Goal: Register for event/course

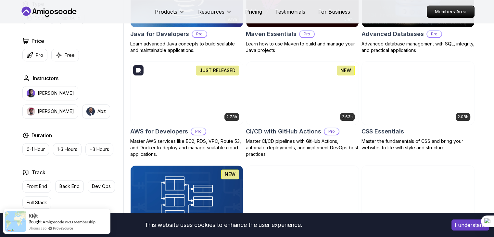
scroll to position [441, 0]
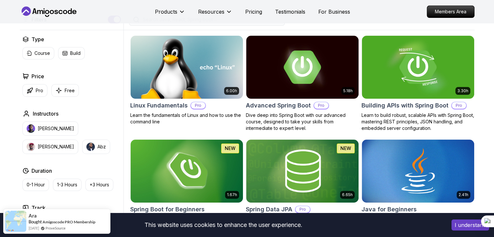
scroll to position [262, 0]
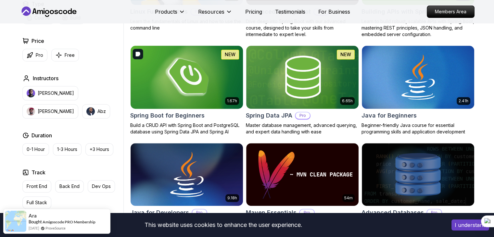
click at [213, 78] on img at bounding box center [187, 77] width 118 height 66
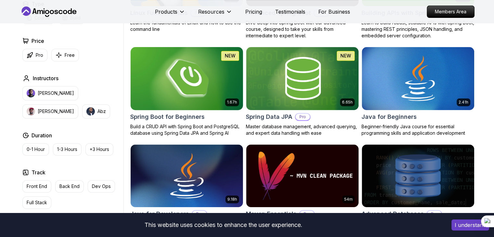
scroll to position [262, 0]
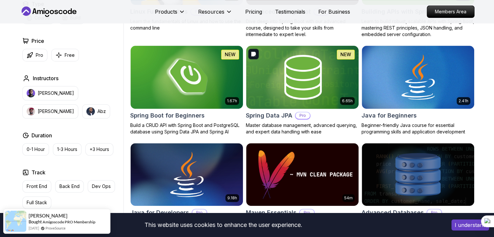
click at [290, 82] on img at bounding box center [302, 77] width 118 height 66
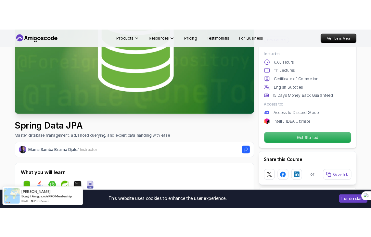
scroll to position [105, 0]
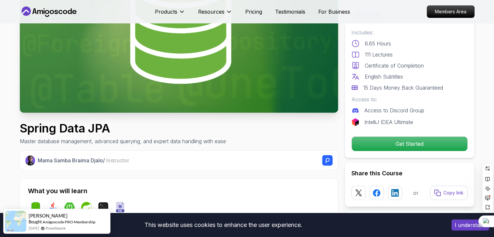
click at [488, 225] on div at bounding box center [486, 222] width 16 height 12
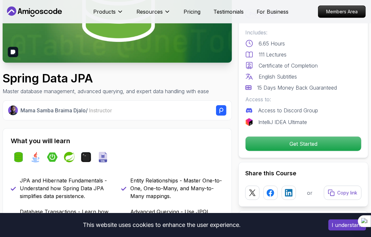
scroll to position [0, 0]
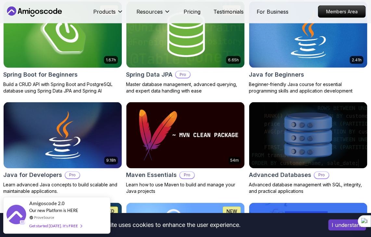
scroll to position [294, 0]
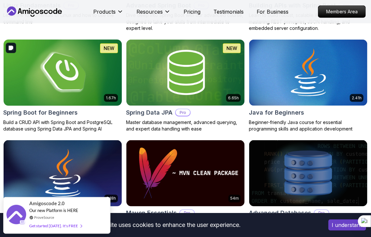
click at [56, 64] on img at bounding box center [63, 72] width 124 height 69
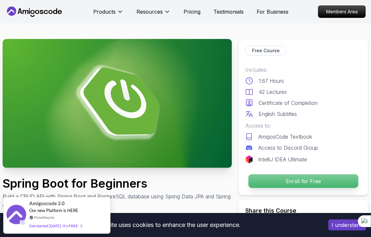
click at [304, 181] on p "Enroll for Free" at bounding box center [303, 181] width 110 height 14
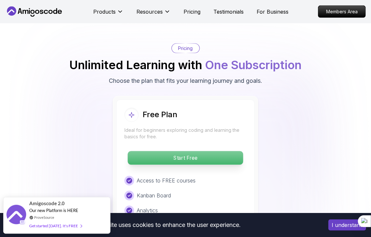
scroll to position [1410, 0]
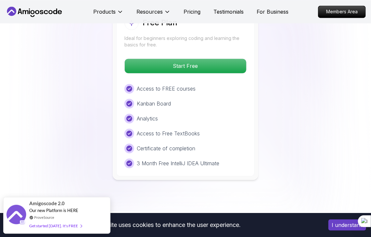
click at [197, 72] on div "Free Plan Ideal for beginners exploring coding and learning the basics for free…" at bounding box center [185, 91] width 138 height 169
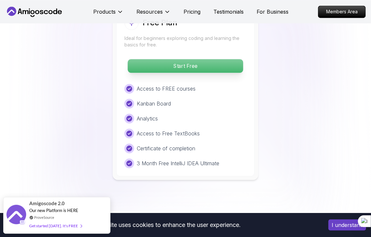
click at [196, 62] on p "Start Free" at bounding box center [185, 66] width 115 height 14
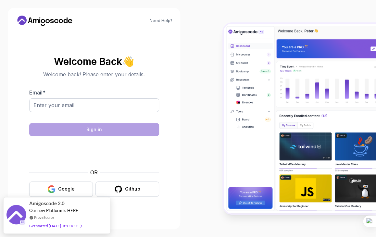
click at [67, 185] on button "Google" at bounding box center [61, 188] width 64 height 15
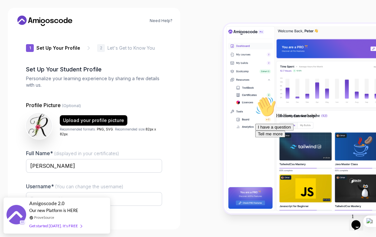
type input "mightywolf070b7"
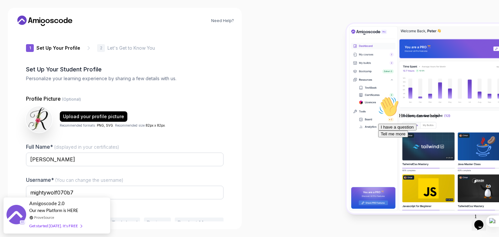
scroll to position [34, 0]
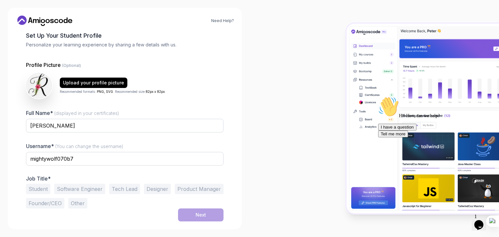
click at [39, 189] on button "Student" at bounding box center [38, 189] width 24 height 10
click at [217, 213] on button "Next" at bounding box center [200, 214] width 45 height 13
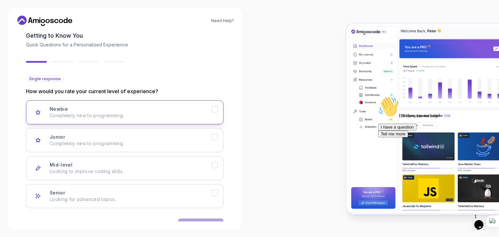
click at [134, 108] on div "Newbie Completely new to programming." at bounding box center [131, 112] width 162 height 13
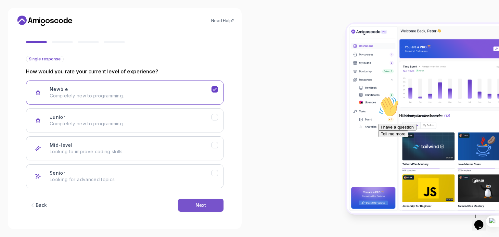
click at [201, 210] on button "Next" at bounding box center [200, 205] width 45 height 13
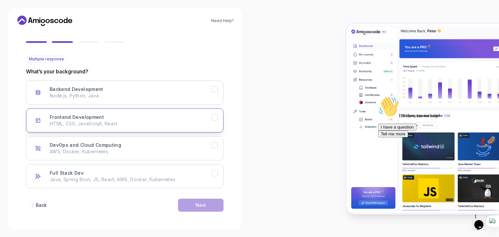
click at [114, 124] on p "HTML, CSS, JavaScript, React" at bounding box center [131, 123] width 162 height 6
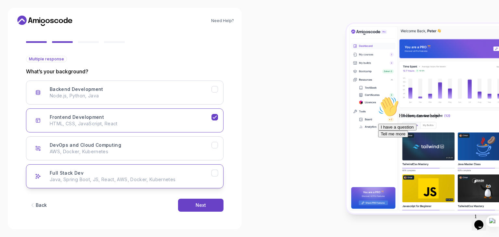
click at [156, 182] on p "Java, Spring Boot, JS, React, AWS, Docker, Kubernetes" at bounding box center [131, 179] width 162 height 6
click at [192, 200] on button "Next" at bounding box center [200, 205] width 45 height 13
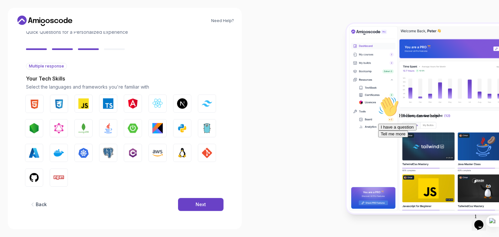
scroll to position [46, 0]
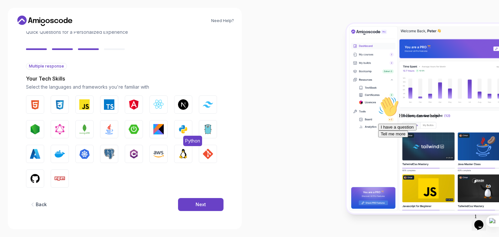
click at [175, 126] on button "Python" at bounding box center [183, 129] width 18 height 18
click at [105, 128] on img "button" at bounding box center [109, 129] width 10 height 10
click at [214, 202] on button "Next" at bounding box center [200, 204] width 45 height 13
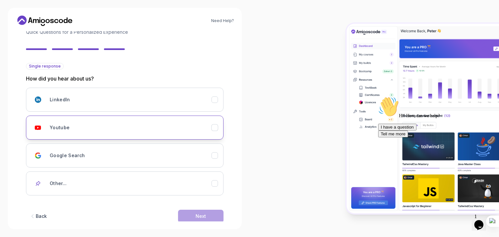
click at [107, 126] on div "Youtube" at bounding box center [131, 127] width 162 height 13
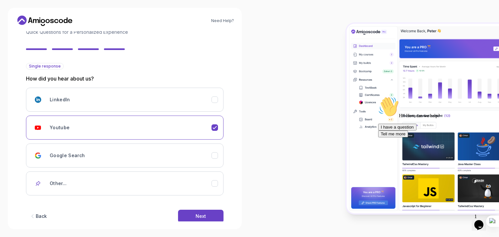
click at [213, 209] on div "Back Next" at bounding box center [124, 216] width 197 height 34
click at [195, 217] on button "Next" at bounding box center [200, 216] width 45 height 13
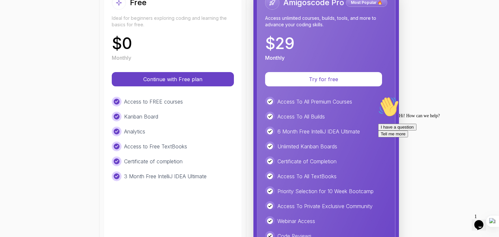
scroll to position [99, 0]
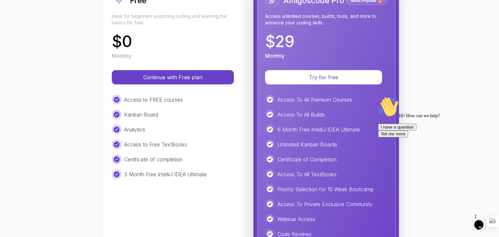
click at [183, 128] on div "Analytics" at bounding box center [173, 130] width 122 height 10
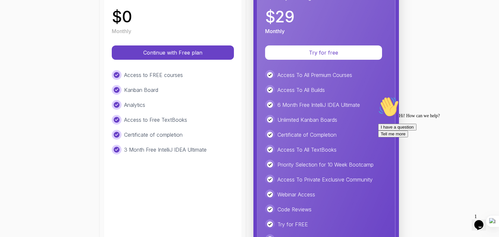
scroll to position [123, 0]
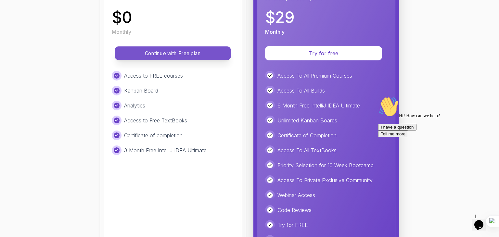
click at [167, 58] on button "Continue with Free plan" at bounding box center [173, 53] width 116 height 14
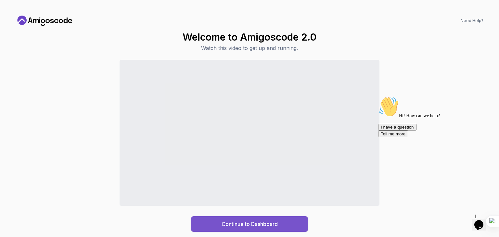
click at [264, 223] on div "Continue to Dashboard" at bounding box center [249, 224] width 56 height 8
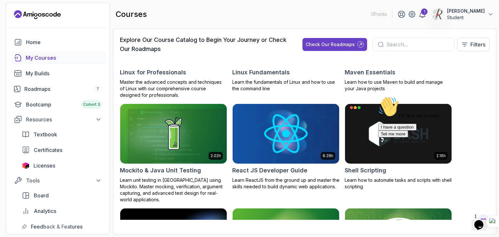
scroll to position [1115, 0]
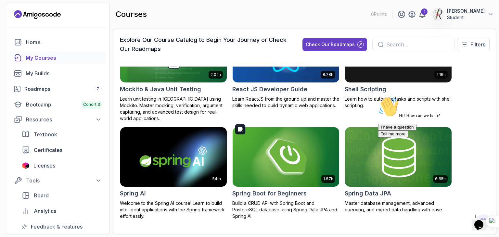
click at [259, 165] on img at bounding box center [286, 157] width 112 height 63
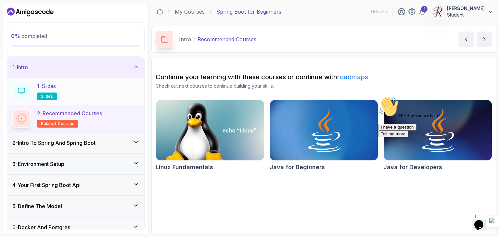
click at [106, 95] on div "1 - Slides slides" at bounding box center [75, 91] width 127 height 18
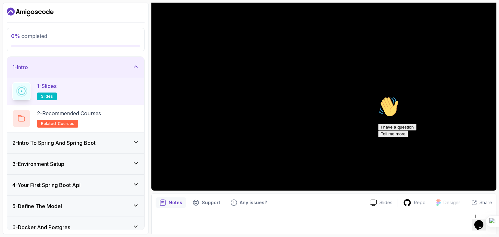
scroll to position [62, 0]
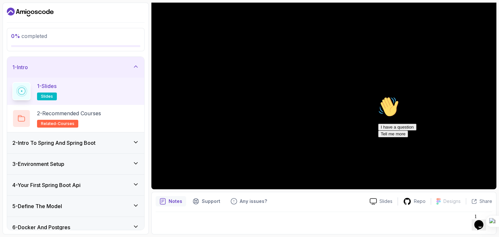
click at [127, 138] on div "2 - Intro To Spring And Spring Boot" at bounding box center [75, 142] width 137 height 21
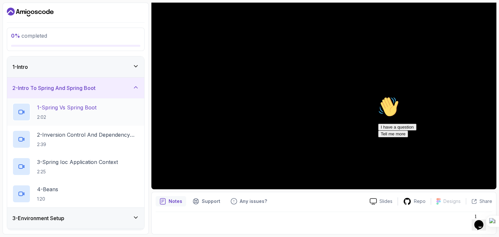
click at [106, 113] on div "1 - Spring Vs Spring Boot 2:02" at bounding box center [75, 112] width 127 height 18
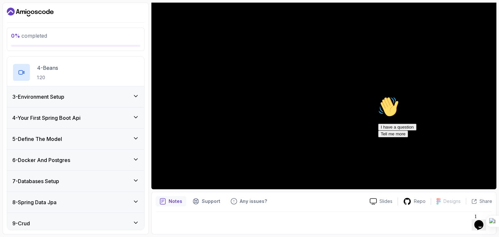
scroll to position [122, 0]
click at [68, 99] on div "3 - Environment Setup" at bounding box center [75, 97] width 127 height 8
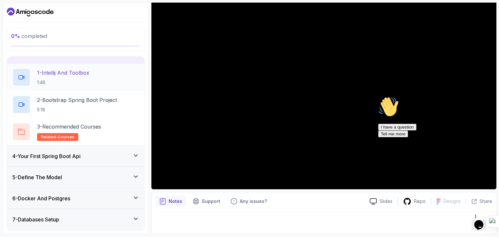
scroll to position [160, 0]
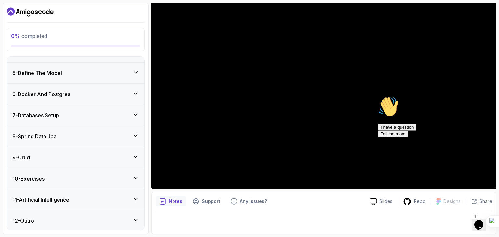
click at [98, 178] on div "10 - Exercises" at bounding box center [75, 179] width 127 height 8
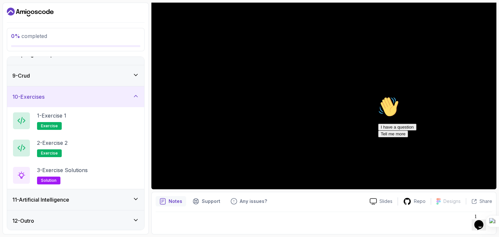
scroll to position [144, 0]
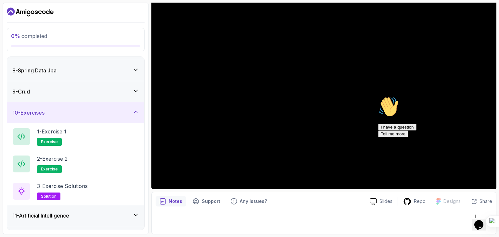
click at [93, 109] on div "10 - Exercises" at bounding box center [75, 113] width 127 height 8
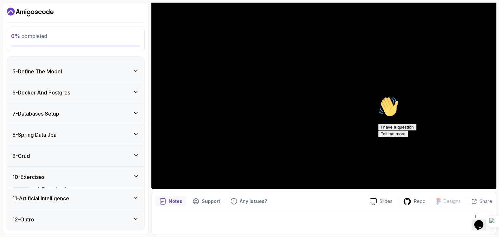
scroll to position [79, 0]
